Goal: Information Seeking & Learning: Learn about a topic

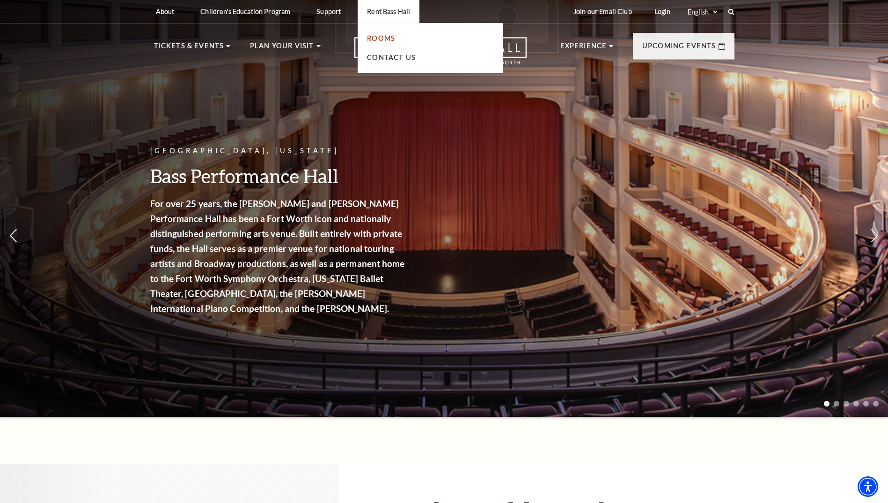
click at [392, 42] on link "Rooms" at bounding box center [381, 38] width 28 height 8
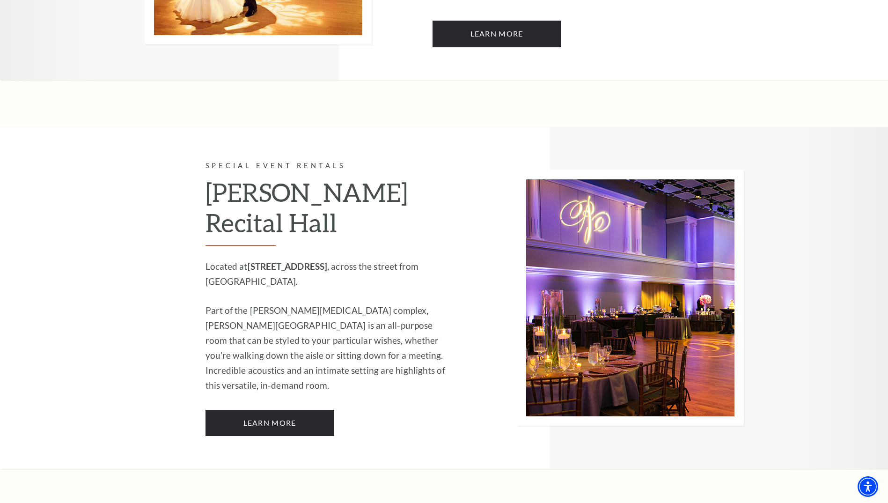
scroll to position [842, 0]
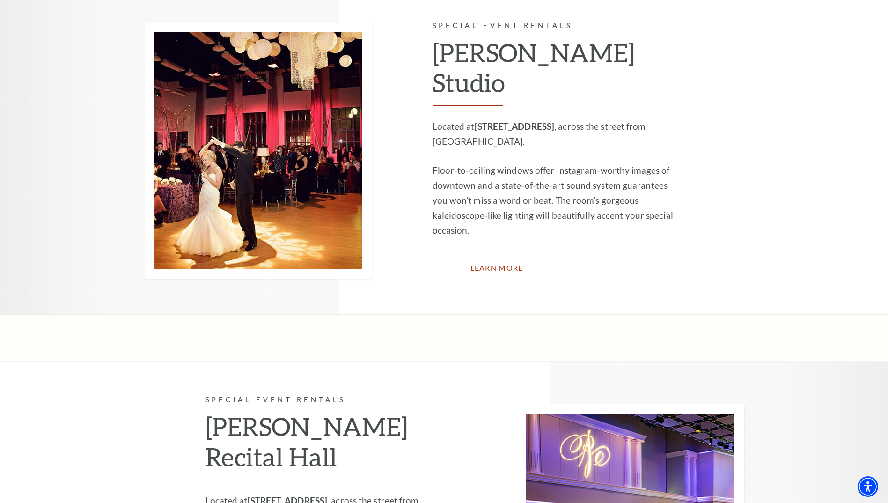
click at [531, 255] on link "Learn More" at bounding box center [496, 268] width 129 height 26
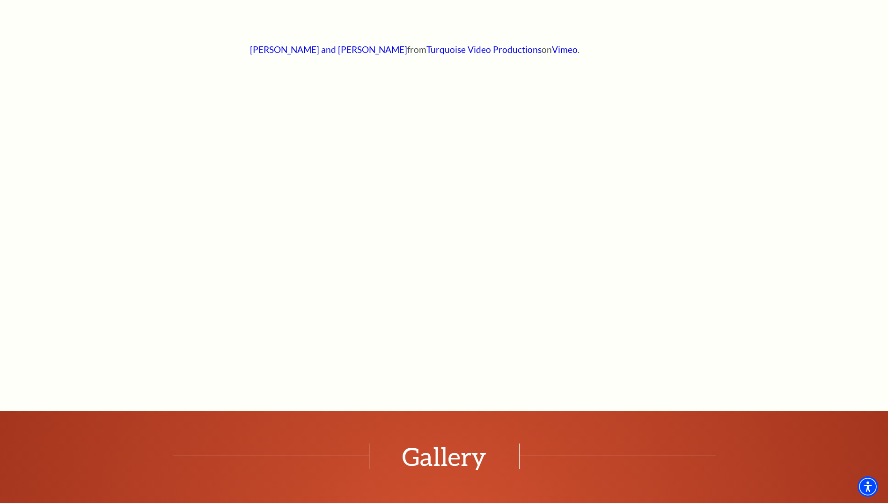
scroll to position [682, 0]
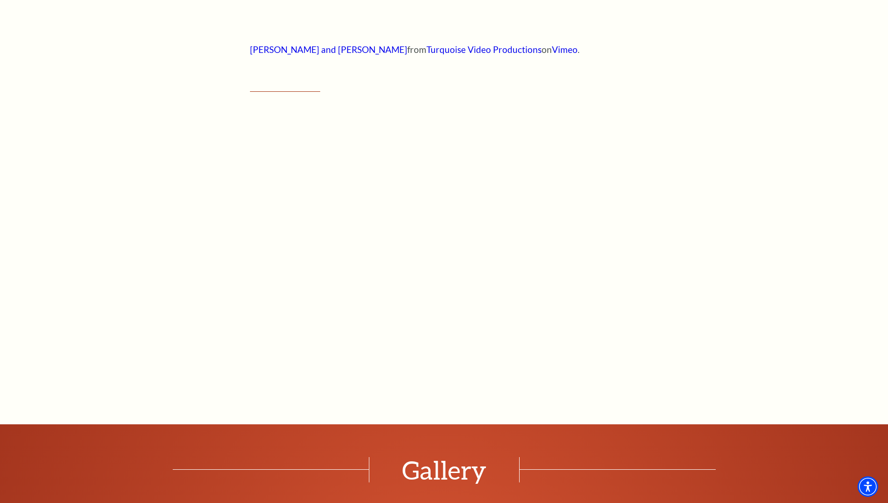
click at [702, 313] on div "Empty heading Justine and Avery from Turquoise Video Productions on Vimeo . Emp…" at bounding box center [444, 505] width 888 height 1314
